Goal: Information Seeking & Learning: Learn about a topic

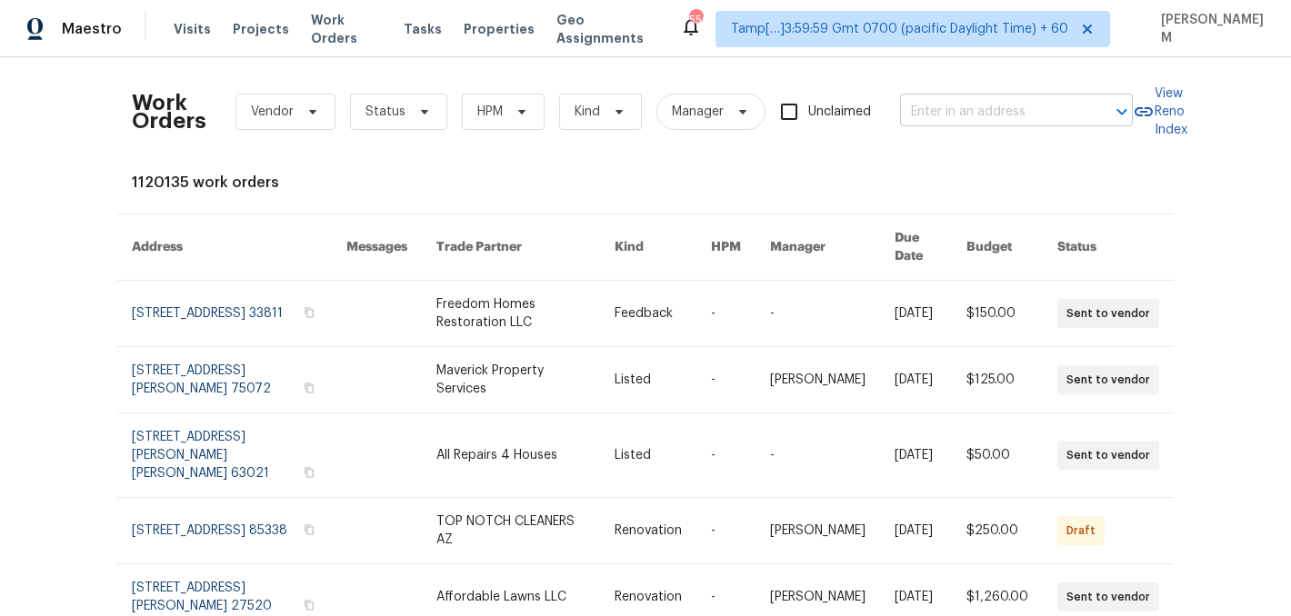
click at [943, 109] on input "text" at bounding box center [991, 112] width 182 height 28
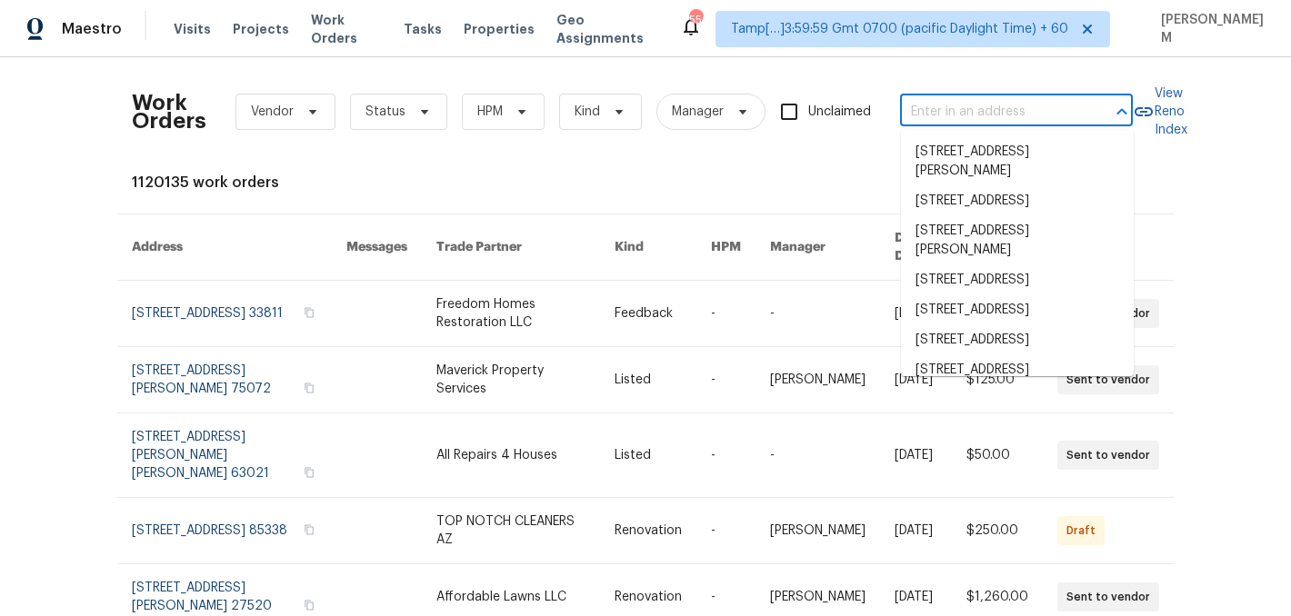
paste input "[STREET_ADDRESS][PERSON_NAME][PERSON_NAME]"
type input "[STREET_ADDRESS][PERSON_NAME][PERSON_NAME]"
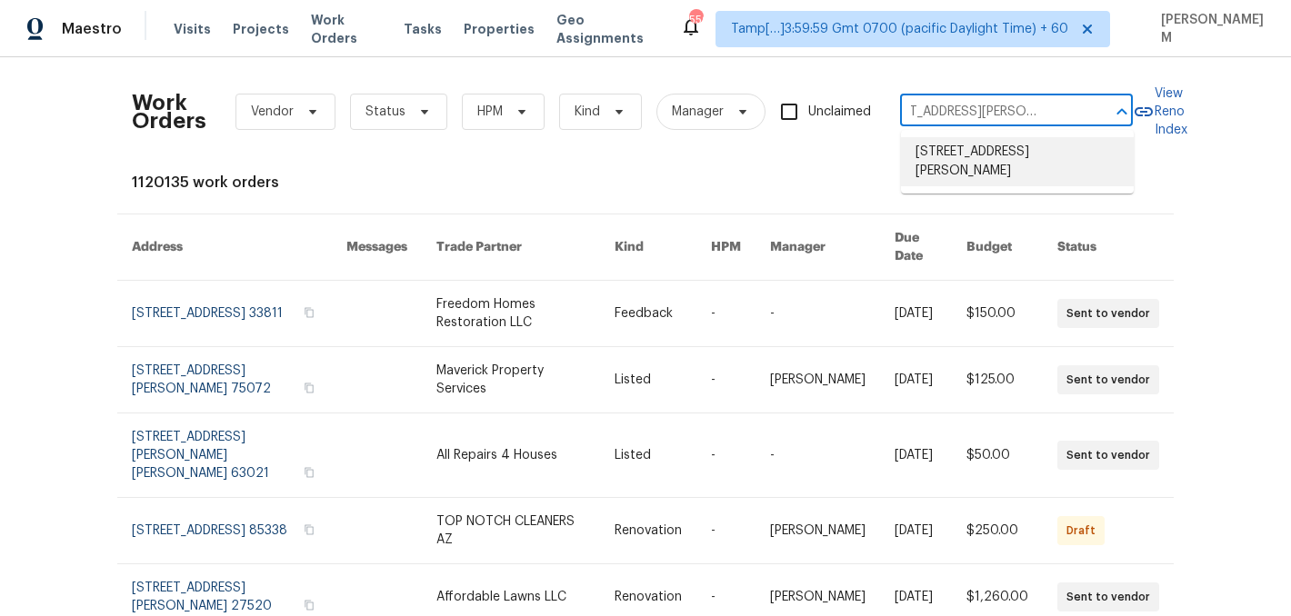
click at [982, 163] on li "[STREET_ADDRESS][PERSON_NAME]" at bounding box center [1017, 161] width 233 height 49
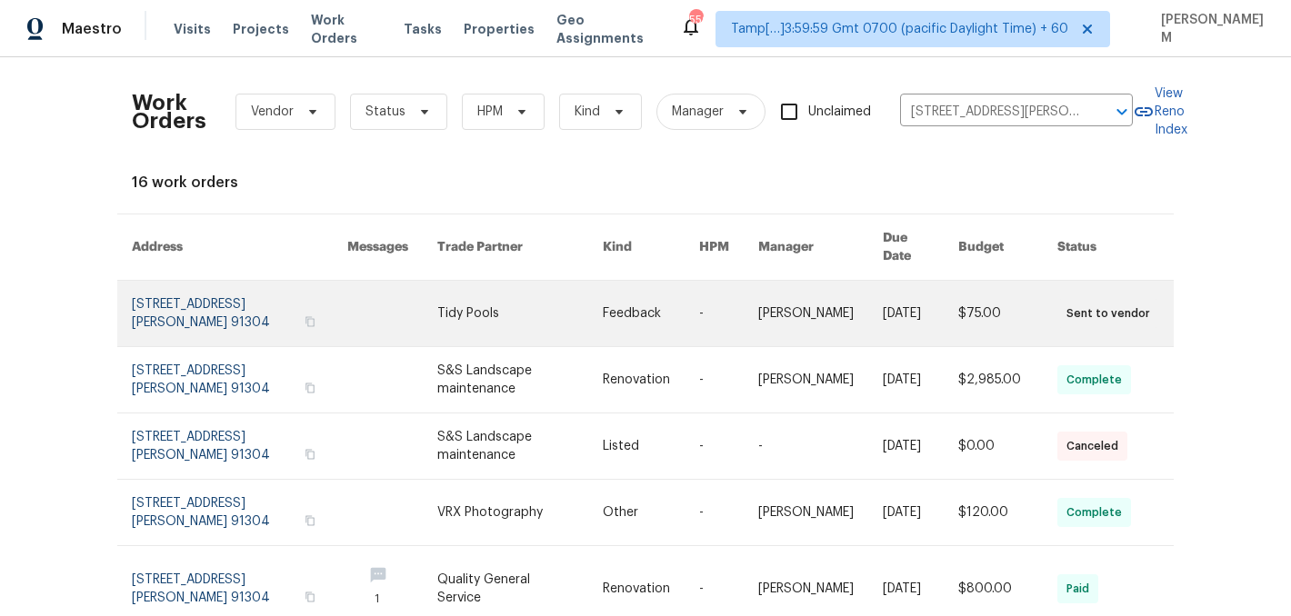
click at [749, 301] on td "[PERSON_NAME]" at bounding box center [805, 314] width 125 height 66
click at [603, 307] on link at bounding box center [651, 313] width 96 height 65
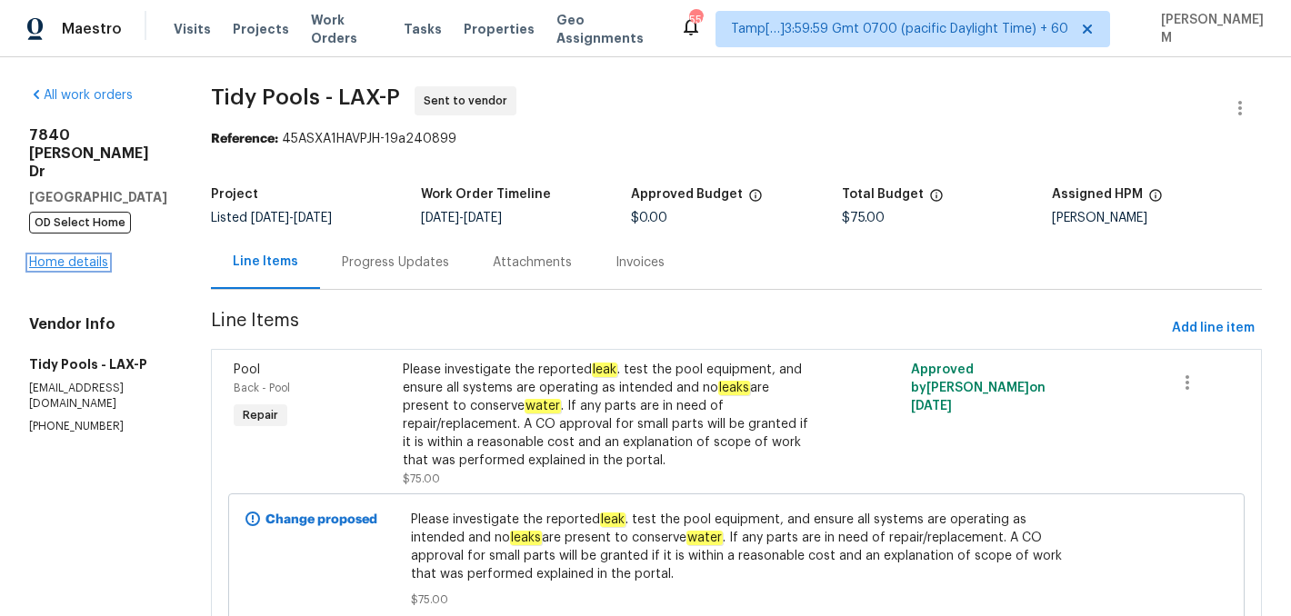
click at [64, 256] on link "Home details" at bounding box center [68, 262] width 79 height 13
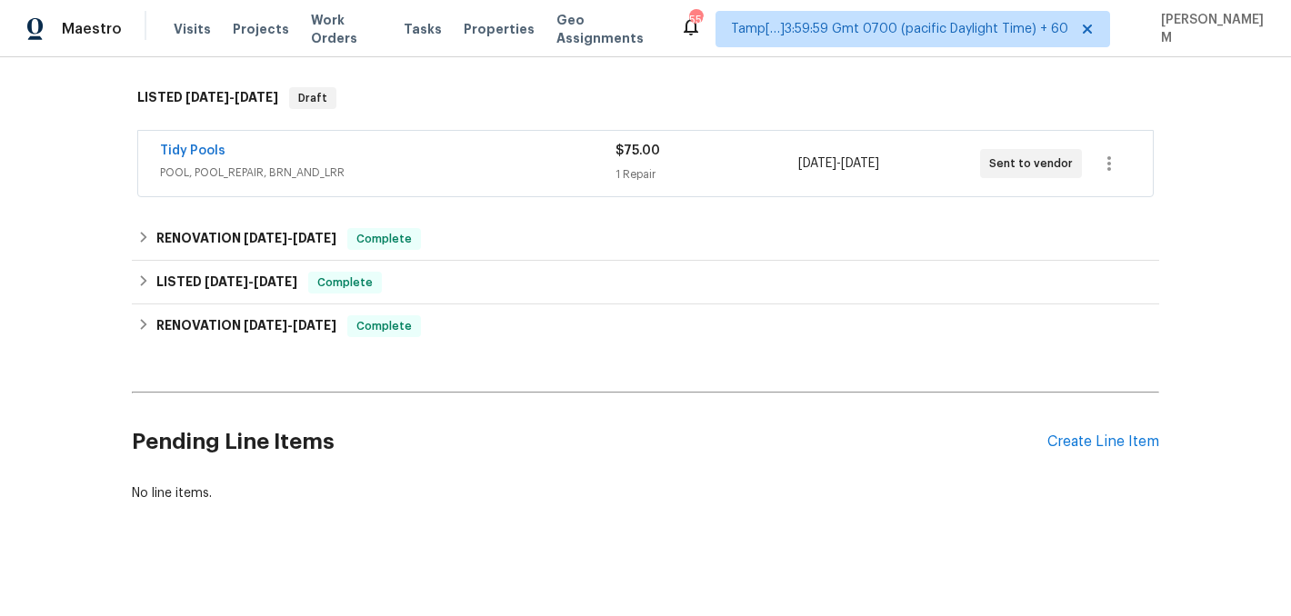
scroll to position [285, 0]
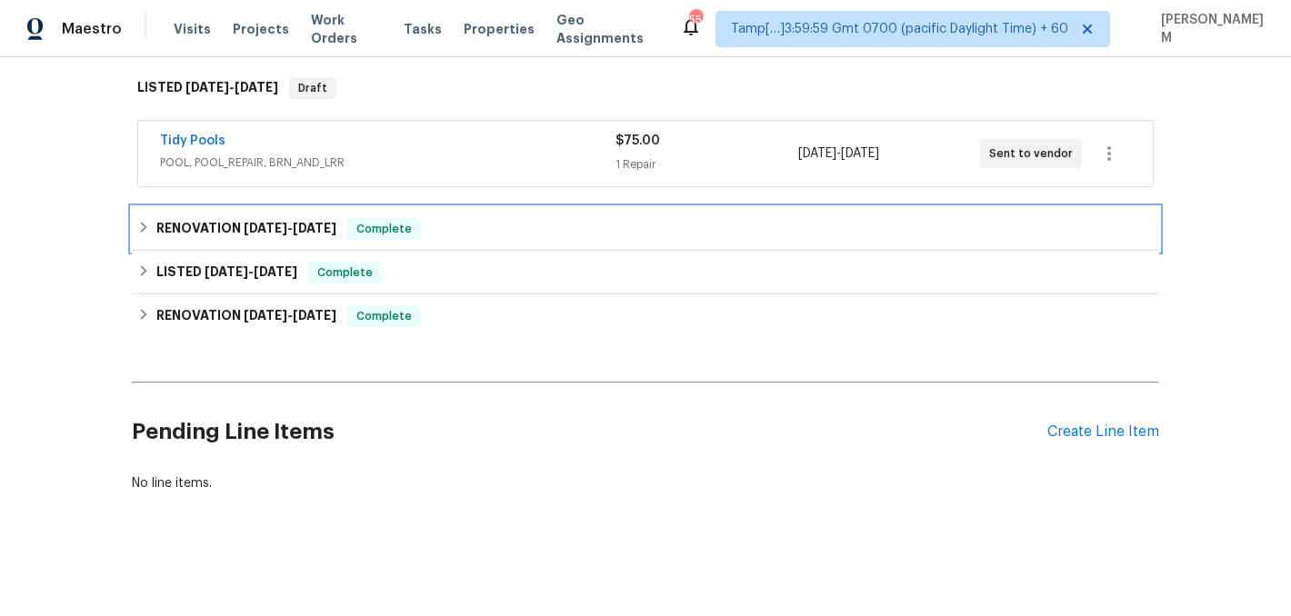
click at [421, 238] on div "Complete" at bounding box center [384, 229] width 74 height 22
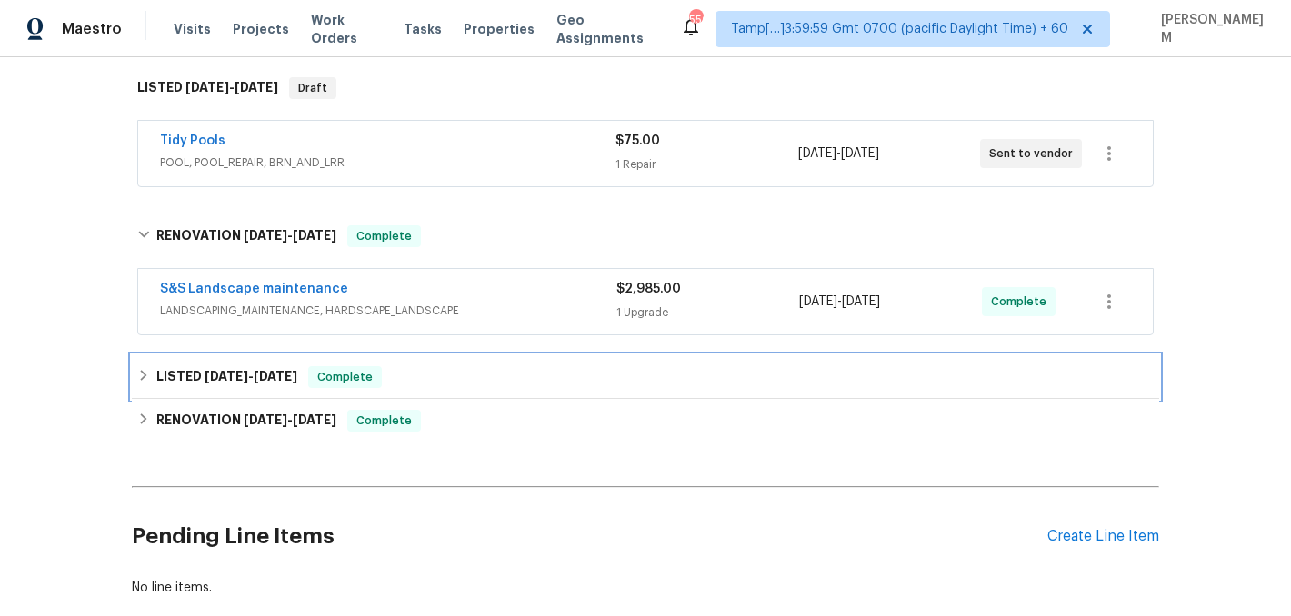
click at [454, 378] on div "LISTED [DATE] - [DATE] Complete" at bounding box center [645, 377] width 1016 height 22
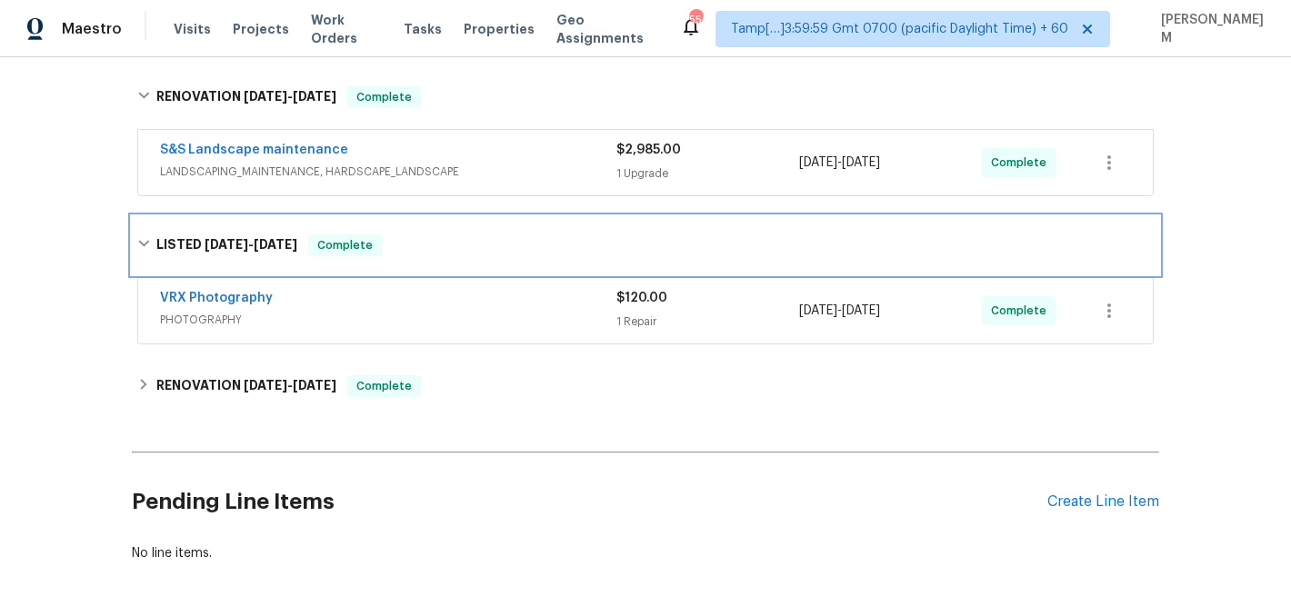
scroll to position [494, 0]
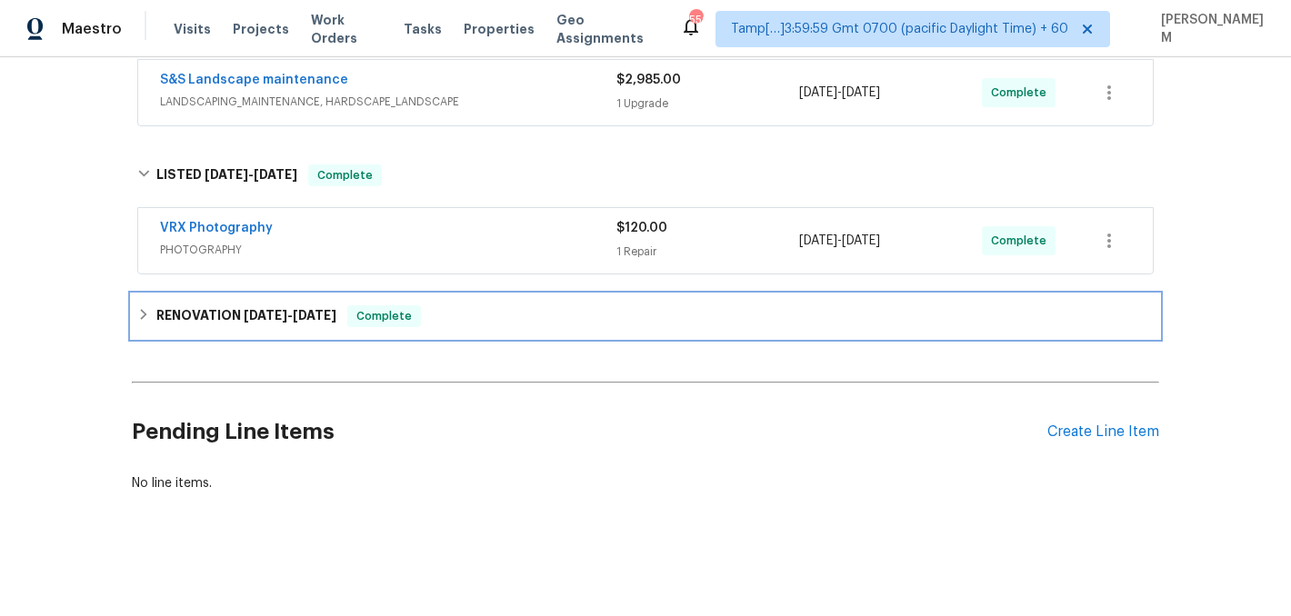
click at [440, 307] on div "RENOVATION [DATE] - [DATE] Complete" at bounding box center [645, 316] width 1016 height 22
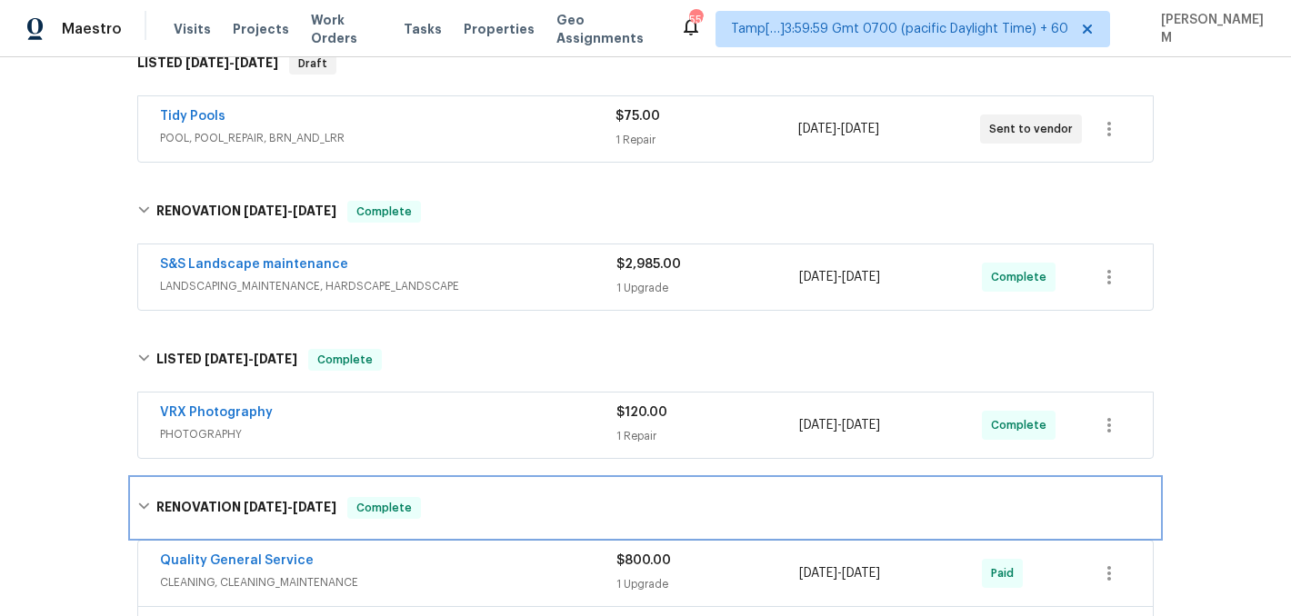
scroll to position [0, 0]
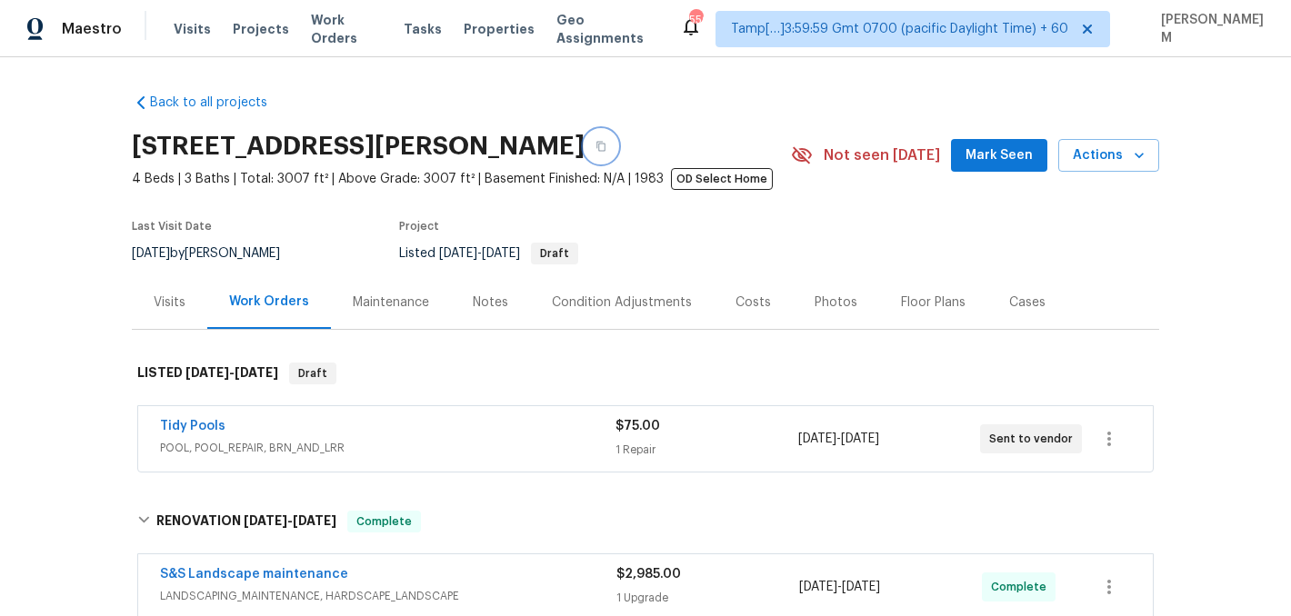
click at [592, 133] on button "button" at bounding box center [600, 146] width 33 height 33
